Goal: Transaction & Acquisition: Book appointment/travel/reservation

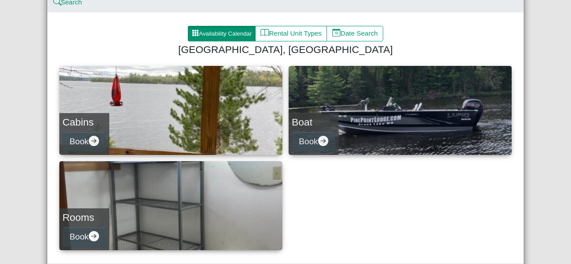
scroll to position [132, 0]
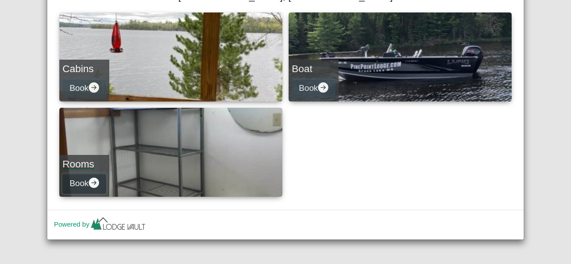
click at [86, 184] on button "Book" at bounding box center [84, 184] width 44 height 20
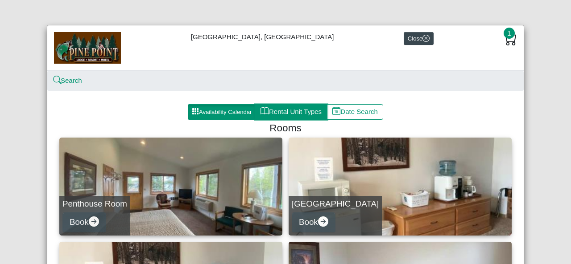
click at [305, 111] on button "Rental Unit Types" at bounding box center [291, 112] width 72 height 16
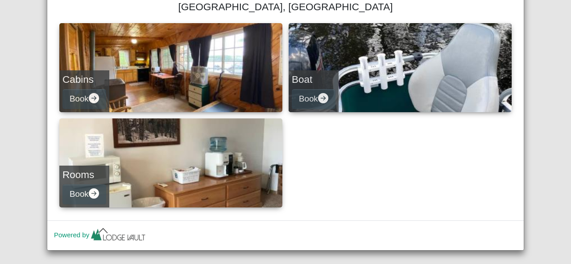
scroll to position [132, 0]
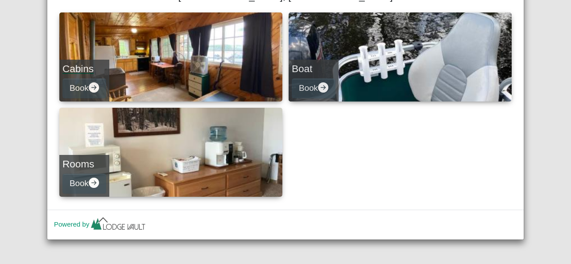
click at [72, 73] on h4 "Cabins" at bounding box center [84, 69] width 44 height 12
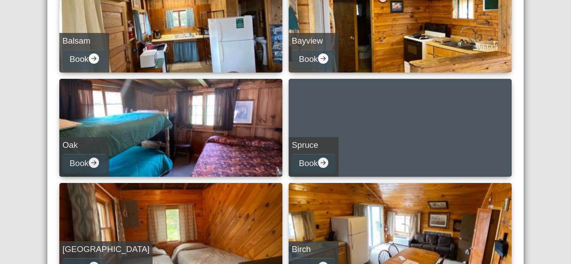
scroll to position [456, 0]
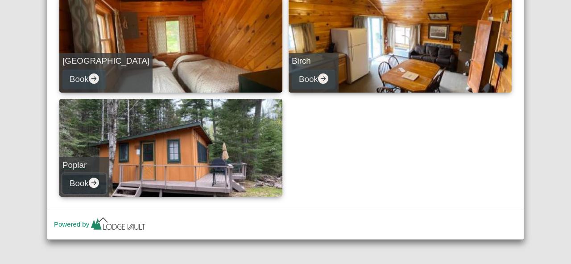
click at [93, 180] on icon "arrow right circle fill" at bounding box center [94, 183] width 10 height 10
select select "*"
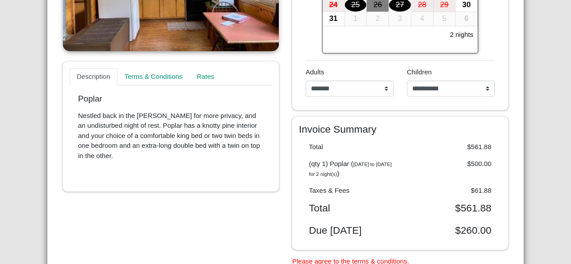
scroll to position [173, 0]
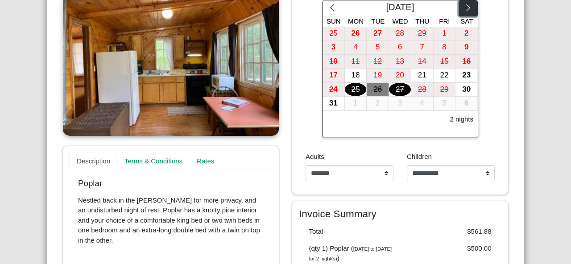
click at [467, 5] on icon "chevron right" at bounding box center [468, 8] width 8 height 8
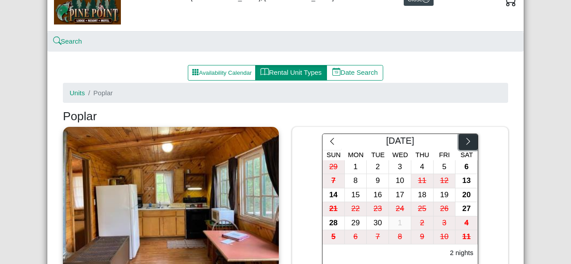
scroll to position [0, 0]
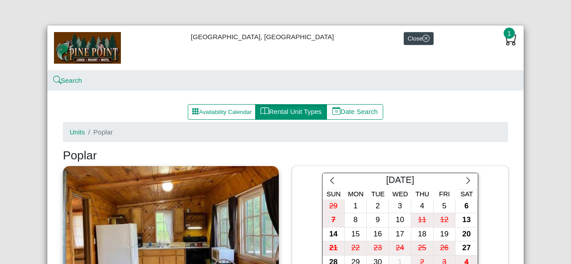
click at [506, 35] on span "1" at bounding box center [509, 33] width 11 height 11
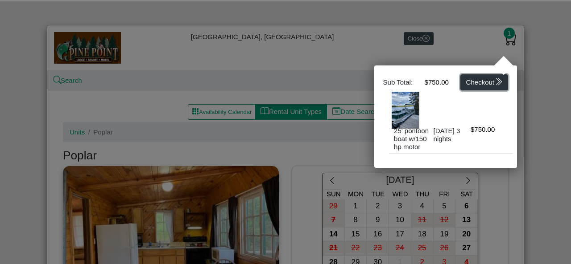
click at [465, 82] on button "Checkout" at bounding box center [484, 82] width 48 height 16
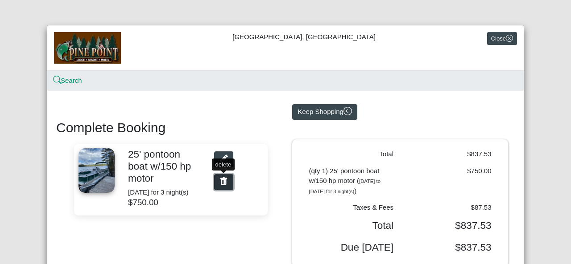
click at [220, 184] on icon "trash fill" at bounding box center [223, 182] width 7 height 8
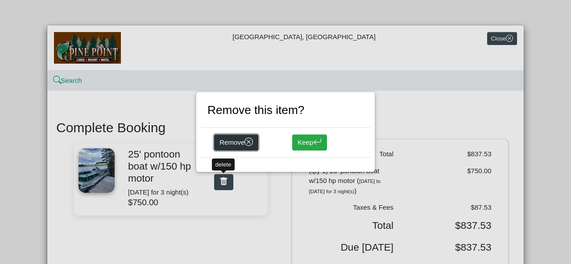
click at [236, 144] on button "Remove" at bounding box center [236, 143] width 44 height 16
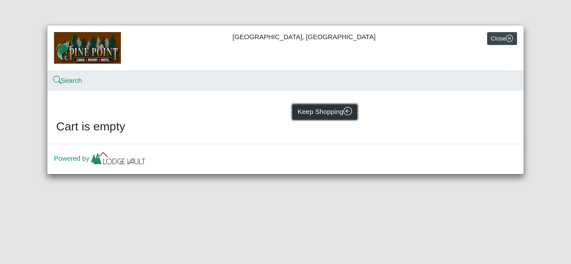
click at [325, 112] on button "Keep Shopping" at bounding box center [324, 112] width 65 height 16
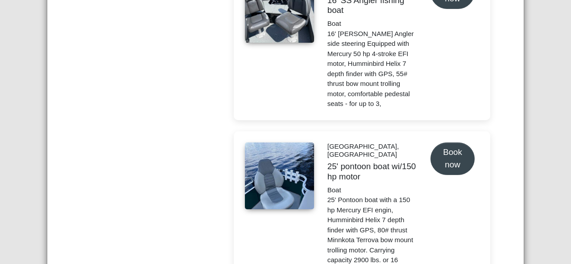
scroll to position [2810, 0]
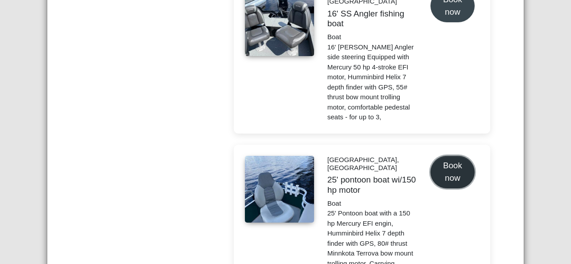
select select "*"
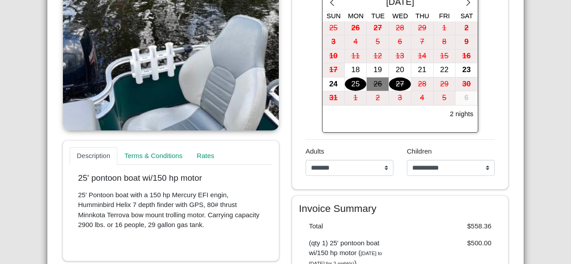
scroll to position [127, 0]
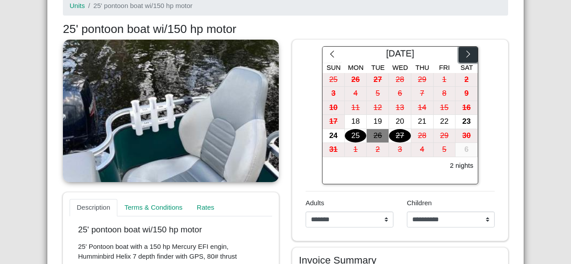
click at [466, 57] on icon "chevron right" at bounding box center [468, 54] width 4 height 7
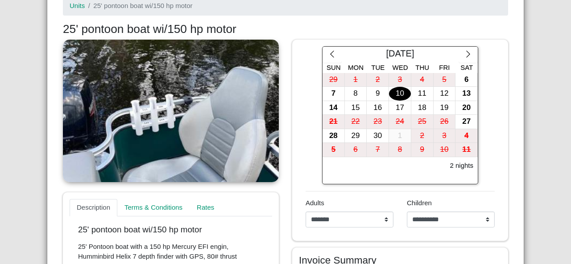
click at [400, 97] on div "10" at bounding box center [400, 94] width 22 height 14
click at [465, 89] on div "13" at bounding box center [466, 94] width 22 height 14
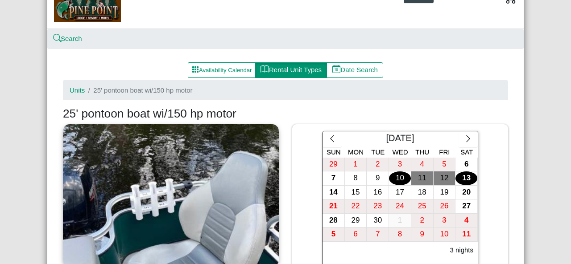
scroll to position [89, 0]
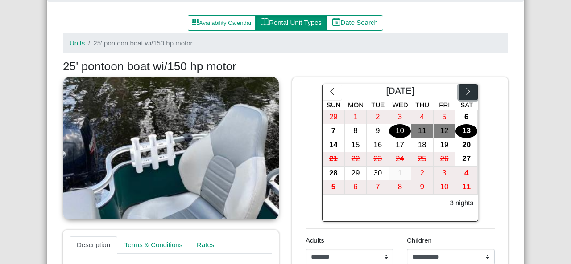
click at [464, 91] on icon "chevron right" at bounding box center [468, 91] width 8 height 8
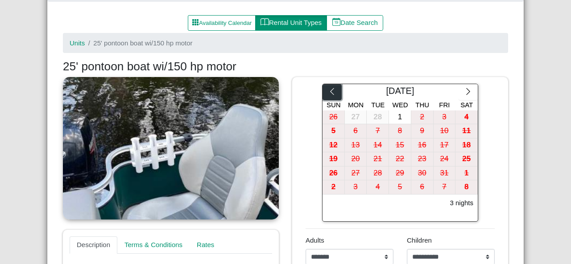
click at [323, 91] on button "button" at bounding box center [331, 92] width 19 height 16
